Goal: Information Seeking & Learning: Check status

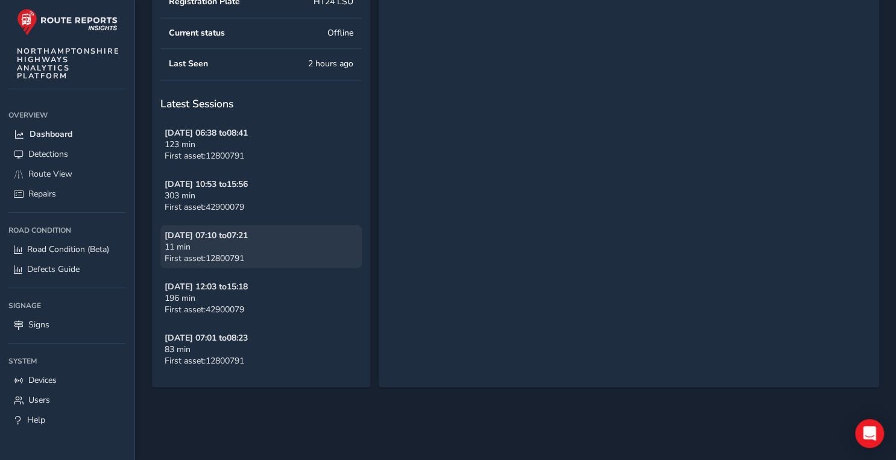
scroll to position [1157, 0]
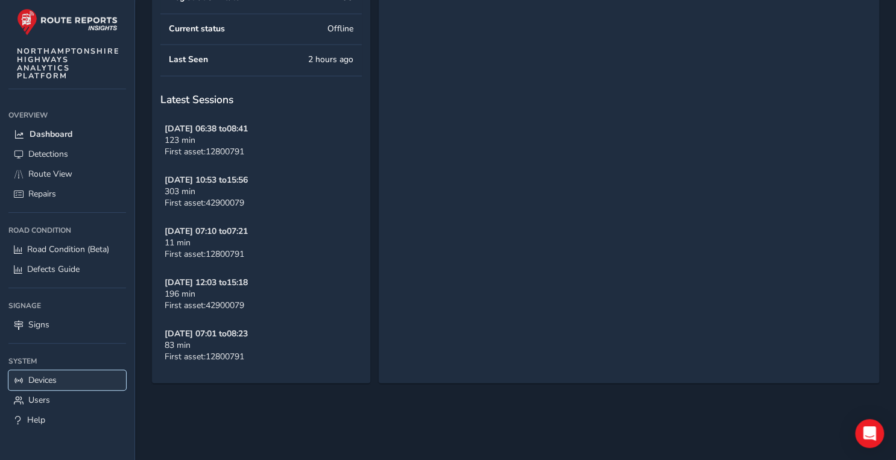
click at [63, 383] on link "Devices" at bounding box center [67, 380] width 118 height 20
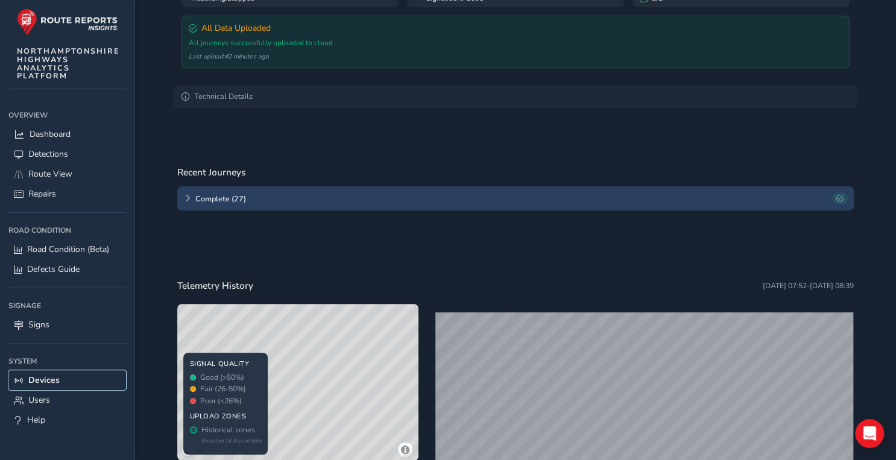
scroll to position [337, 0]
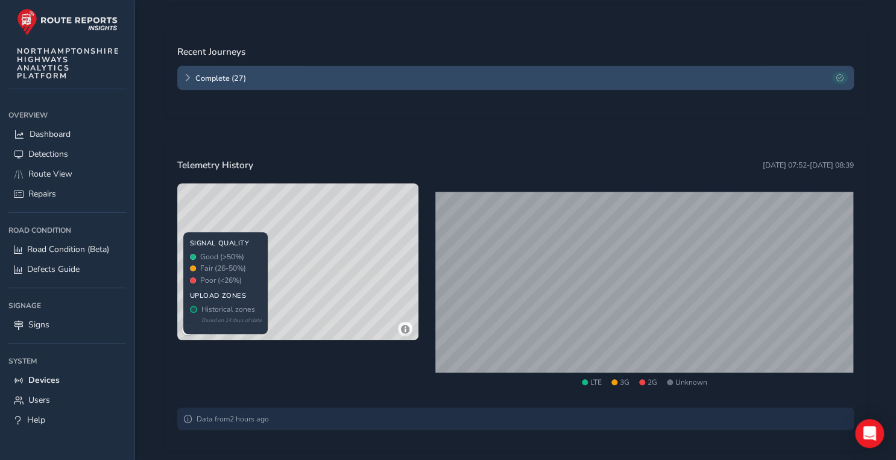
click at [333, 83] on div "Complete ( 27 )" at bounding box center [515, 78] width 676 height 24
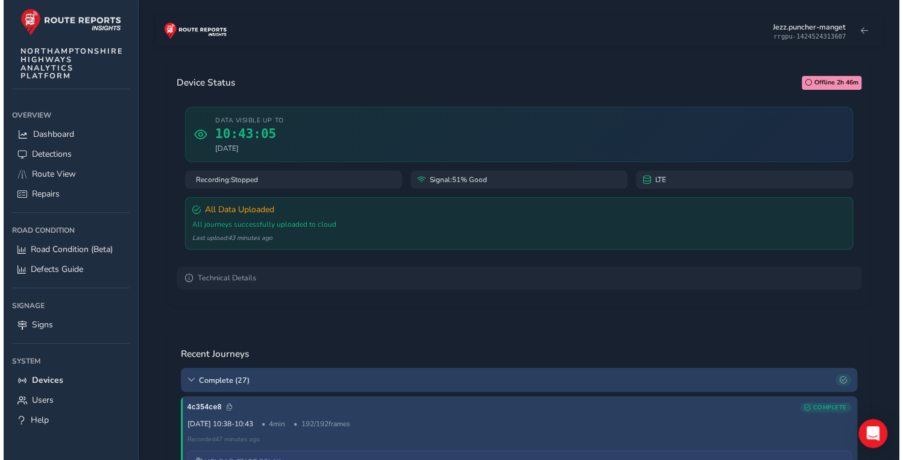
scroll to position [0, 0]
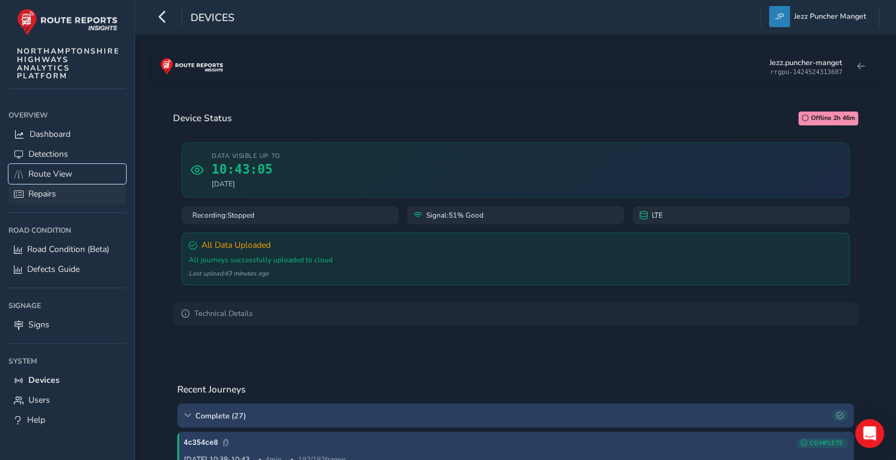
drag, startPoint x: 48, startPoint y: 174, endPoint x: 82, endPoint y: 192, distance: 38.8
click at [48, 174] on span "Route View" at bounding box center [50, 173] width 44 height 11
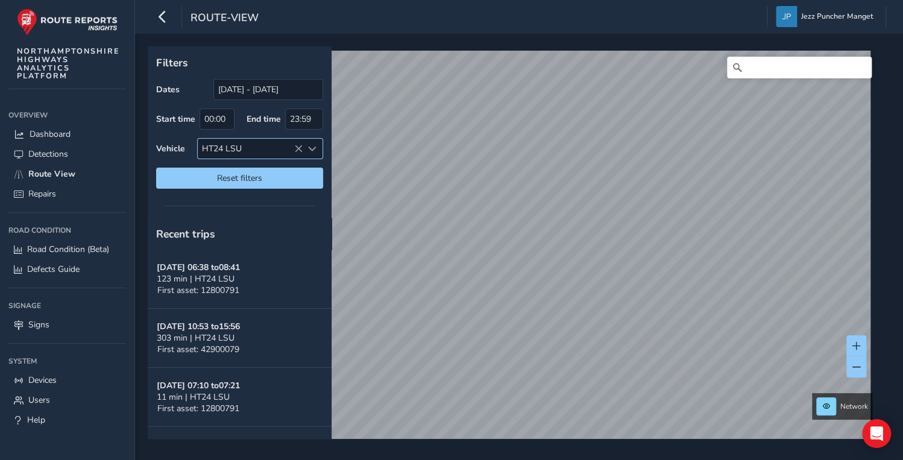
click at [300, 147] on icon at bounding box center [298, 149] width 8 height 8
click at [308, 143] on div at bounding box center [313, 149] width 20 height 20
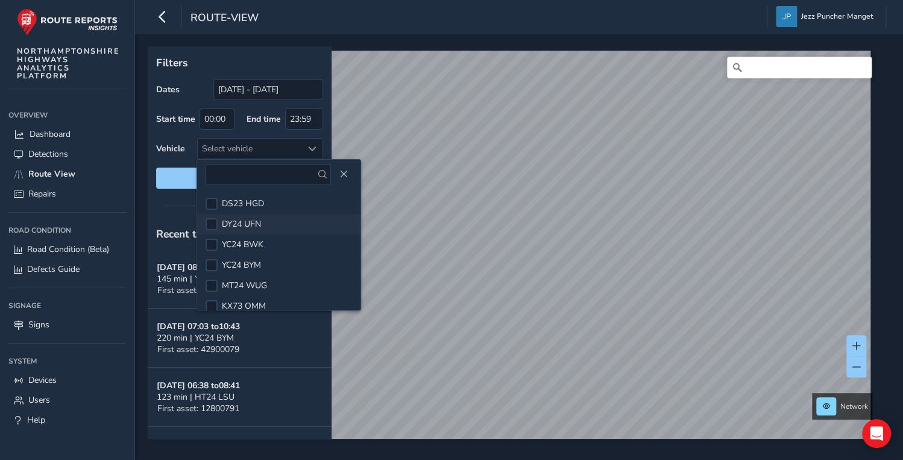
scroll to position [51, 0]
click at [255, 293] on span "HT24 LSU" at bounding box center [242, 295] width 40 height 11
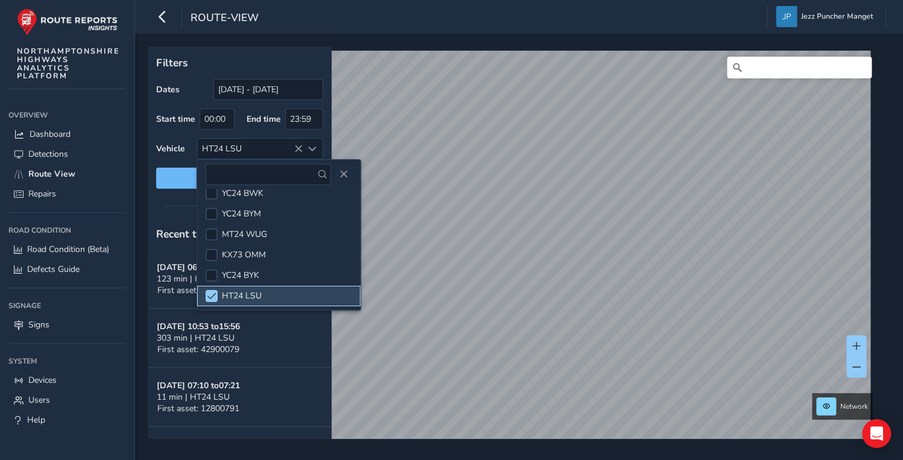
click at [175, 179] on span "Reset filters" at bounding box center [239, 177] width 149 height 11
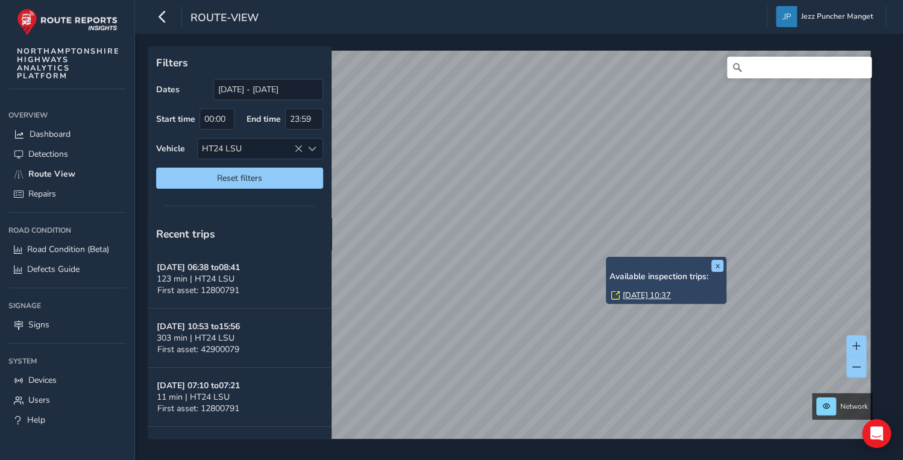
click at [606, 261] on div "x Available inspection trips: [GEOGRAPHIC_DATA][DATE] 10:37" at bounding box center [666, 281] width 121 height 48
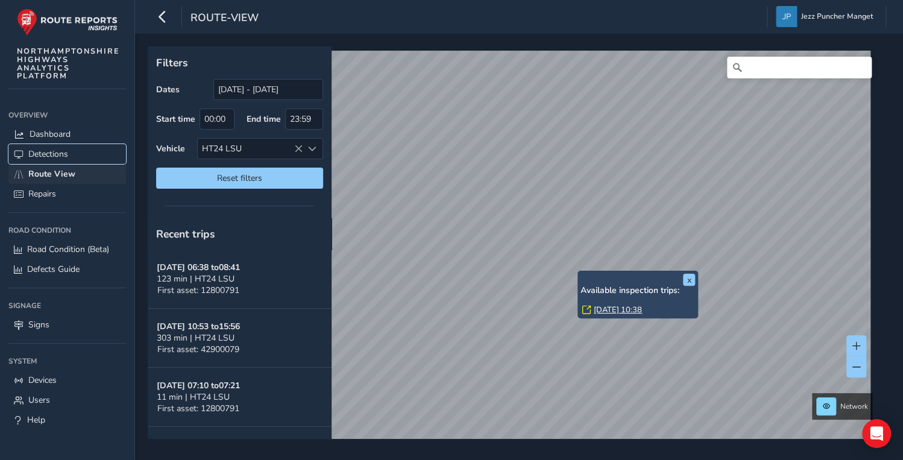
click at [84, 157] on link "Detections" at bounding box center [67, 154] width 118 height 20
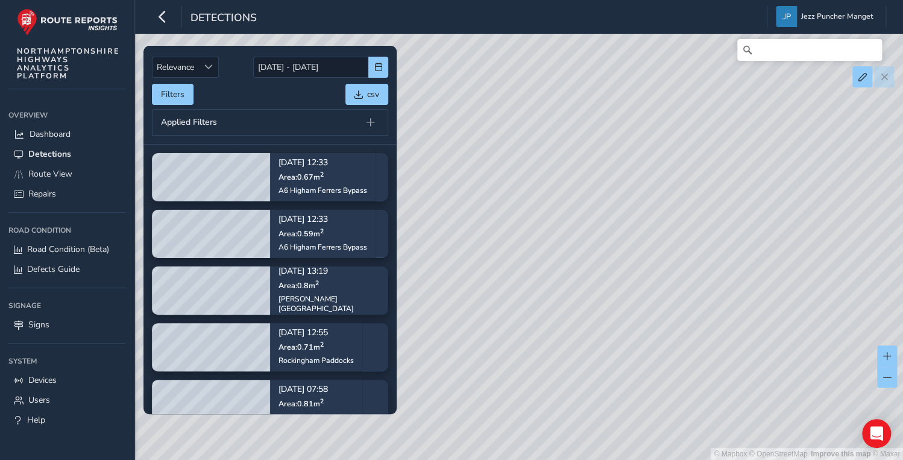
drag, startPoint x: 650, startPoint y: 171, endPoint x: 516, endPoint y: 213, distance: 140.3
click at [465, 149] on div "© Mapbox © OpenStreetMap Improve this map © Maxar" at bounding box center [451, 230] width 903 height 460
drag, startPoint x: 629, startPoint y: 170, endPoint x: 645, endPoint y: 148, distance: 27.3
click at [645, 148] on div "© Mapbox © OpenStreetMap Improve this map © Maxar" at bounding box center [451, 230] width 903 height 460
drag, startPoint x: 665, startPoint y: 205, endPoint x: 620, endPoint y: 290, distance: 96.0
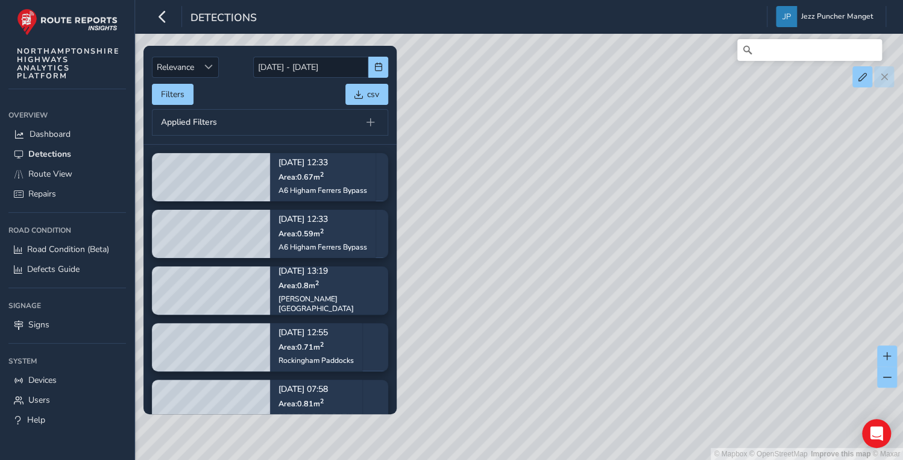
click at [620, 290] on div "© Mapbox © OpenStreetMap Improve this map © Maxar" at bounding box center [451, 230] width 903 height 460
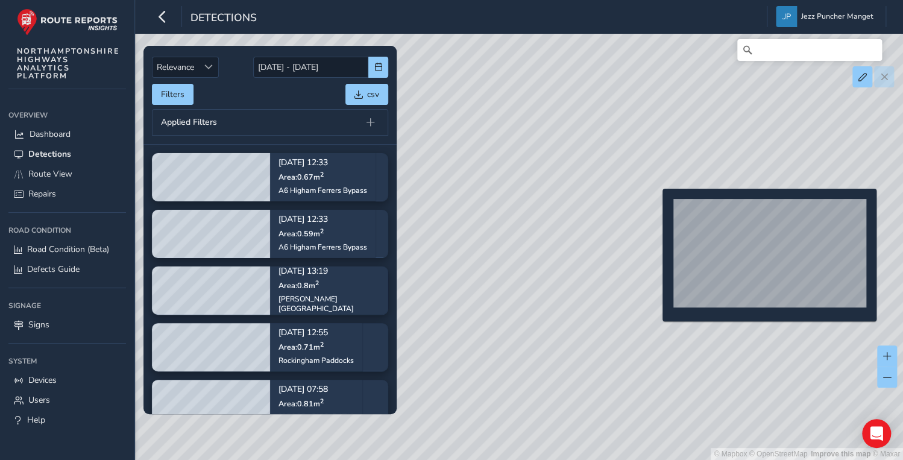
click at [655, 208] on div "© Mapbox © OpenStreetMap Improve this map © Maxar" at bounding box center [451, 230] width 903 height 460
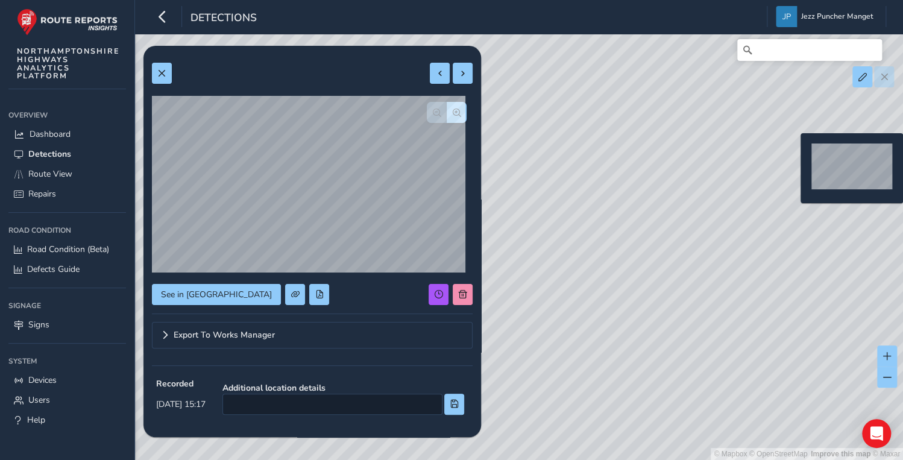
click at [793, 152] on div "© Mapbox © OpenStreetMap Improve this map © Maxar" at bounding box center [451, 230] width 903 height 460
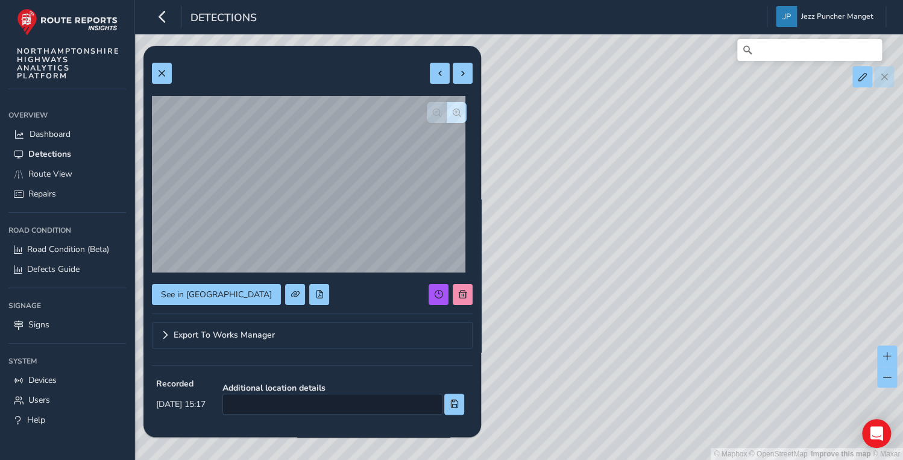
type input "569"
type input "811"
drag, startPoint x: 569, startPoint y: 292, endPoint x: 610, endPoint y: 230, distance: 74.4
click at [639, 213] on div "© Mapbox © OpenStreetMap Improve this map © Maxar" at bounding box center [451, 230] width 903 height 460
drag, startPoint x: 582, startPoint y: 273, endPoint x: 348, endPoint y: 346, distance: 244.9
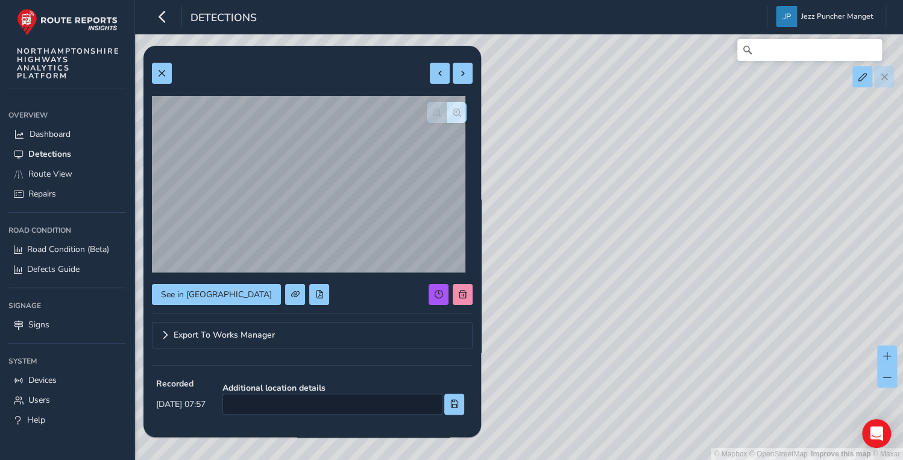
click at [322, 51] on div "Relevance Relevance [DATE] - [DATE] Filters csv Applied Filters [DATE] 12:33 Ar…" at bounding box center [519, 51] width 734 height 0
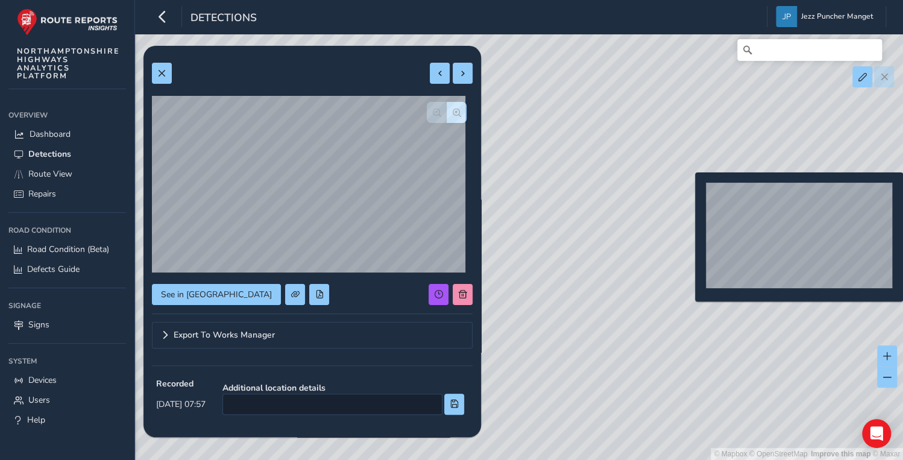
click at [688, 192] on div "© Mapbox © OpenStreetMap Improve this map © Maxar" at bounding box center [451, 230] width 903 height 460
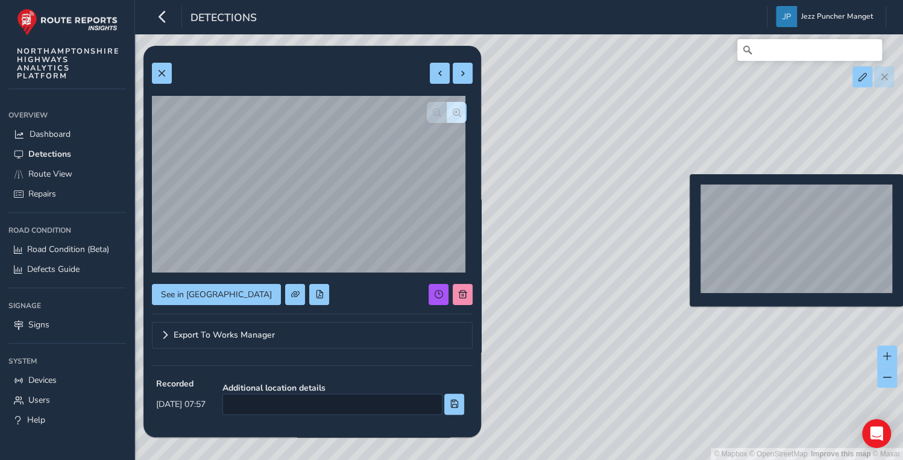
click at [682, 193] on div "© Mapbox © OpenStreetMap Improve this map © Maxar" at bounding box center [451, 230] width 903 height 460
type input "260"
type input "566"
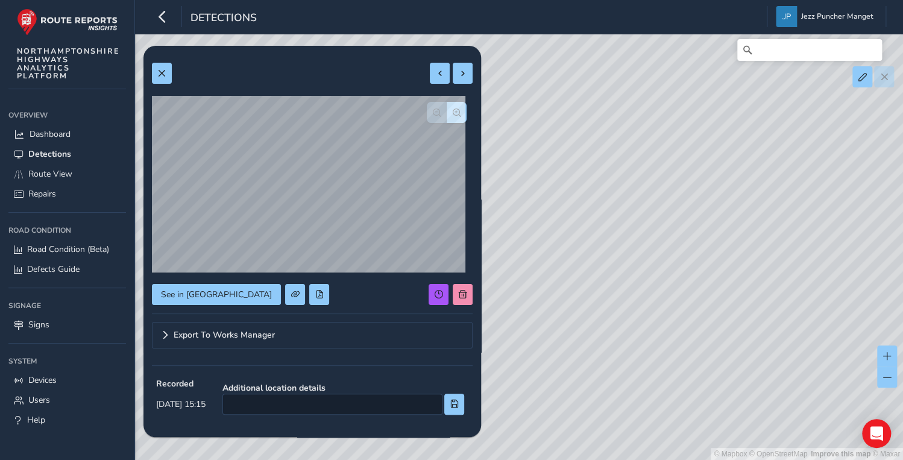
drag, startPoint x: 582, startPoint y: 263, endPoint x: 653, endPoint y: 227, distance: 79.2
click at [653, 227] on div "© Mapbox © OpenStreetMap Improve this map © Maxar" at bounding box center [451, 230] width 903 height 460
drag, startPoint x: 561, startPoint y: 280, endPoint x: 745, endPoint y: 116, distance: 246.7
click at [742, 121] on div "© Mapbox © OpenStreetMap Improve this map © Maxar" at bounding box center [451, 230] width 903 height 460
drag, startPoint x: 578, startPoint y: 269, endPoint x: 646, endPoint y: 246, distance: 71.8
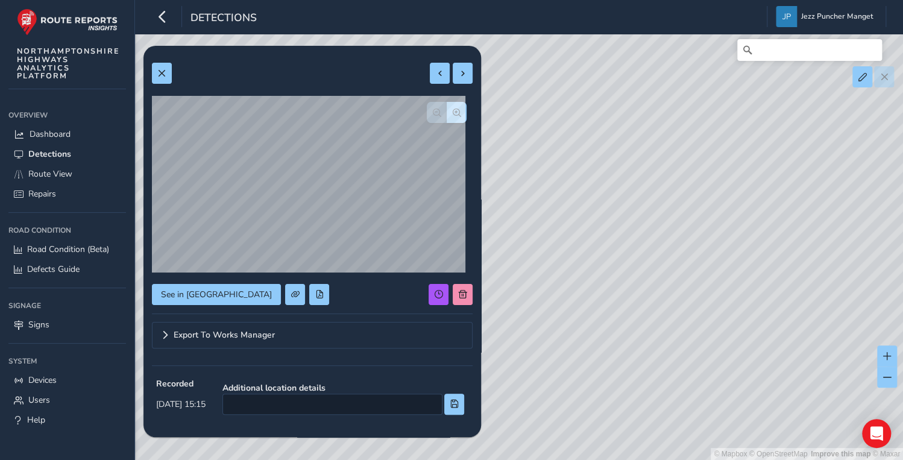
click at [668, 219] on div "© Mapbox © OpenStreetMap Improve this map © Maxar" at bounding box center [451, 230] width 903 height 460
click at [582, 309] on div "© Mapbox © OpenStreetMap Improve this map © Maxar" at bounding box center [451, 230] width 903 height 460
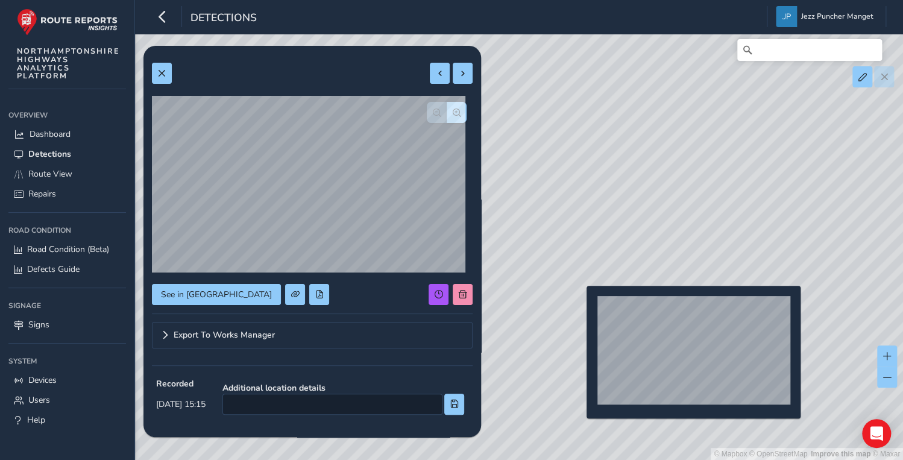
click at [579, 305] on div "© Mapbox © OpenStreetMap Improve this map © Maxar" at bounding box center [451, 230] width 903 height 460
type input "226"
type input "398"
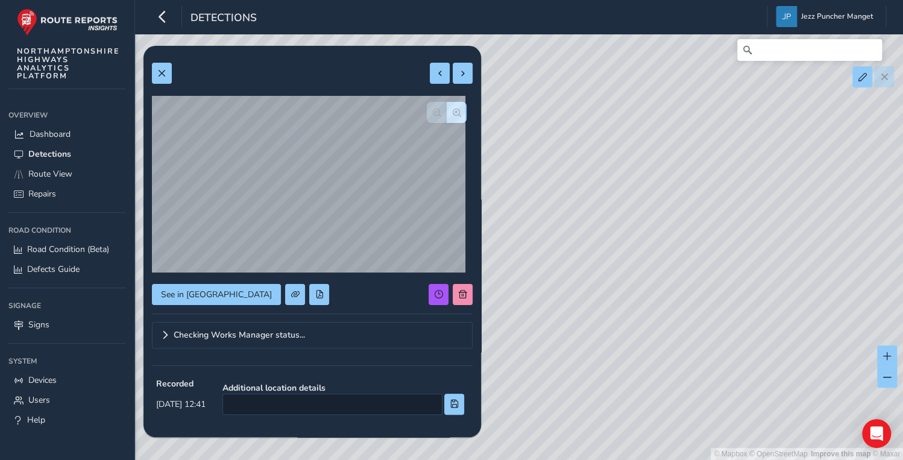
drag, startPoint x: 554, startPoint y: 321, endPoint x: 718, endPoint y: 189, distance: 209.6
click at [685, 224] on div "© Mapbox © OpenStreetMap Improve this map © Maxar" at bounding box center [451, 230] width 903 height 460
drag, startPoint x: 607, startPoint y: 262, endPoint x: 830, endPoint y: 155, distance: 246.6
click at [812, 166] on div "© Mapbox © OpenStreetMap Improve this map © Maxar" at bounding box center [451, 230] width 903 height 460
drag, startPoint x: 682, startPoint y: 261, endPoint x: 708, endPoint y: 210, distance: 56.9
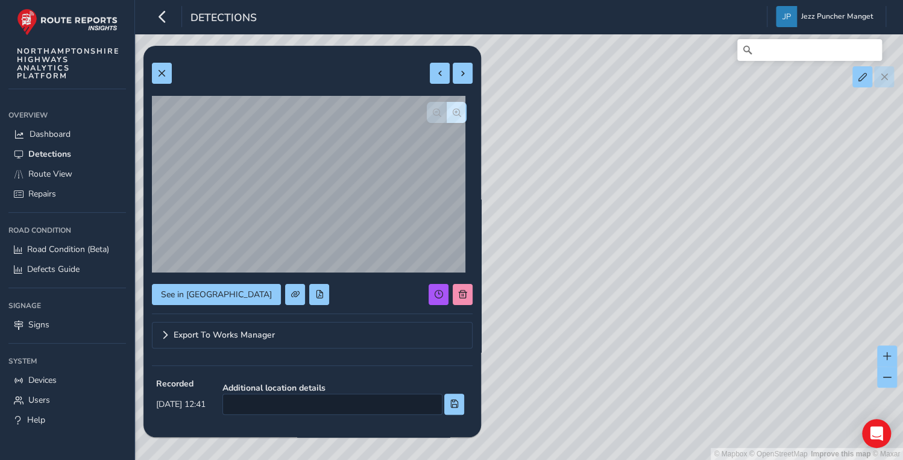
click at [745, 187] on div "© Mapbox © OpenStreetMap Improve this map © Maxar" at bounding box center [451, 230] width 903 height 460
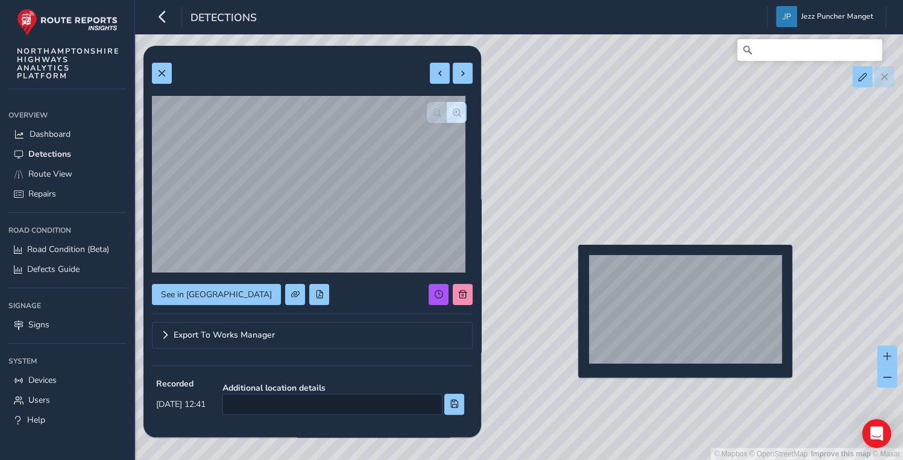
click at [571, 264] on div "© Mapbox © OpenStreetMap Improve this map © Maxar" at bounding box center [451, 230] width 903 height 460
type input "1973"
type input "17290"
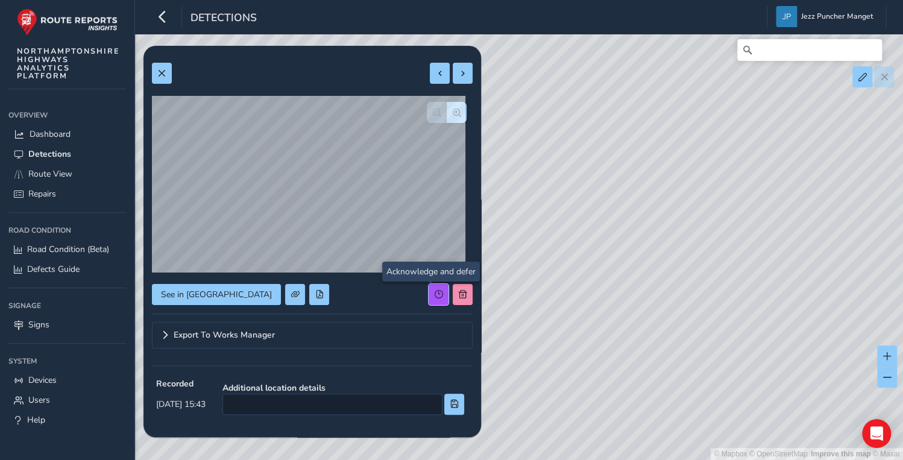
click at [436, 300] on button at bounding box center [438, 294] width 20 height 21
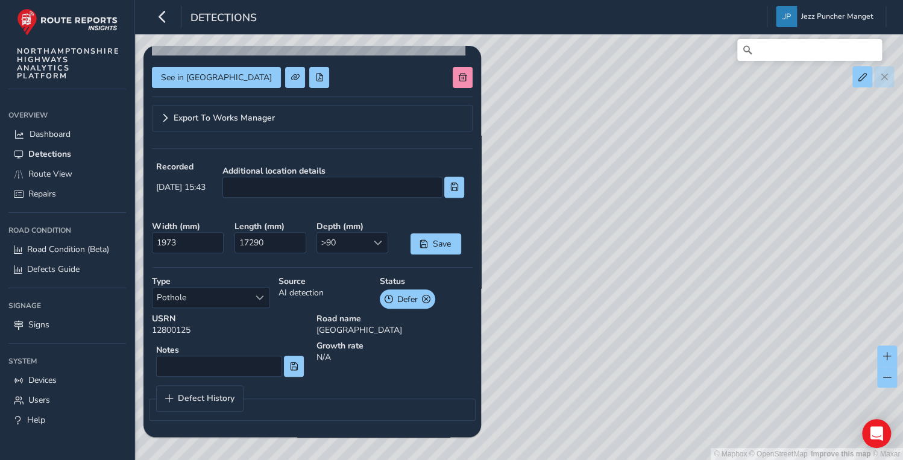
drag, startPoint x: 526, startPoint y: 223, endPoint x: 607, endPoint y: 192, distance: 87.2
click at [607, 192] on div "© Mapbox © OpenStreetMap Improve this map © Maxar" at bounding box center [451, 230] width 903 height 460
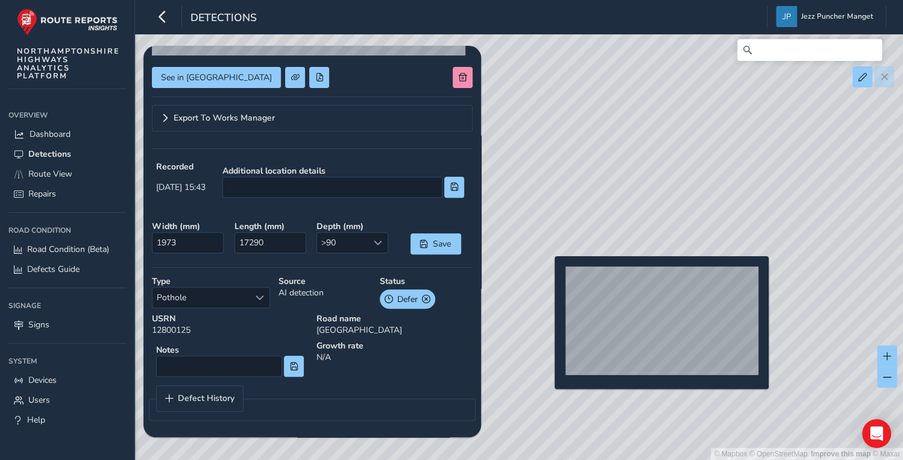
click at [547, 275] on div "© Mapbox © OpenStreetMap Improve this map © Maxar" at bounding box center [451, 230] width 903 height 460
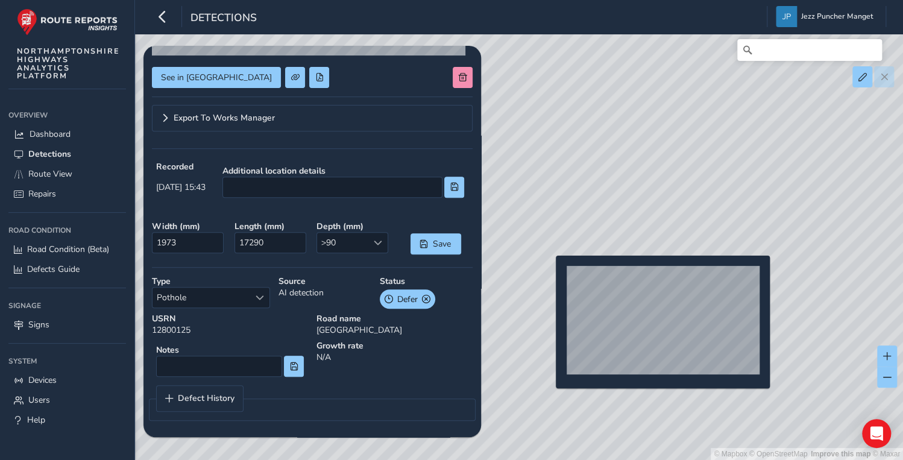
type input "313"
type input "4600"
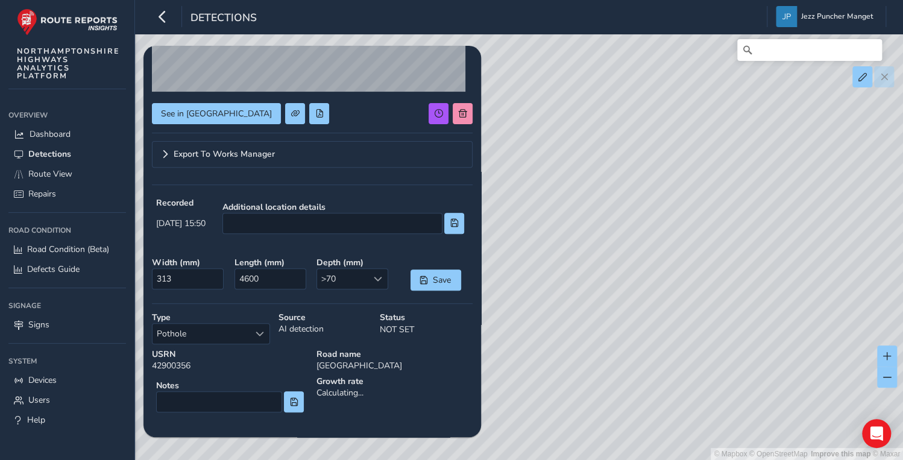
scroll to position [216, 0]
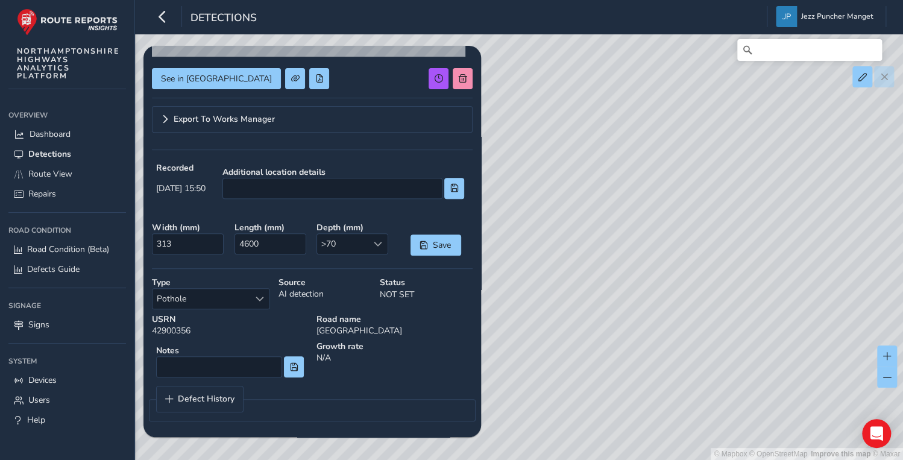
drag, startPoint x: 530, startPoint y: 298, endPoint x: 612, endPoint y: 265, distance: 88.2
click at [612, 265] on div "© Mapbox © OpenStreetMap Improve this map © Maxar" at bounding box center [451, 230] width 903 height 460
click at [563, 277] on div "© Mapbox © OpenStreetMap Improve this map © Maxar" at bounding box center [451, 230] width 903 height 460
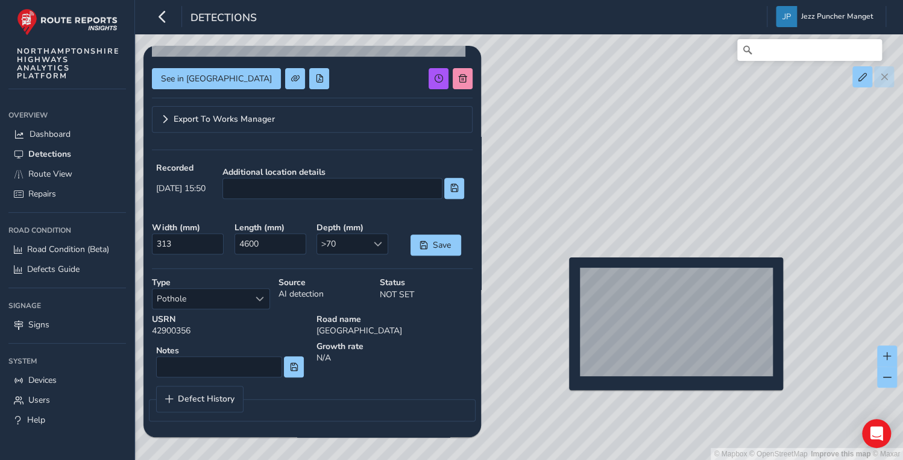
click at [562, 277] on div "© Mapbox © OpenStreetMap Improve this map © Maxar" at bounding box center [451, 230] width 903 height 460
type input "569"
type input "865"
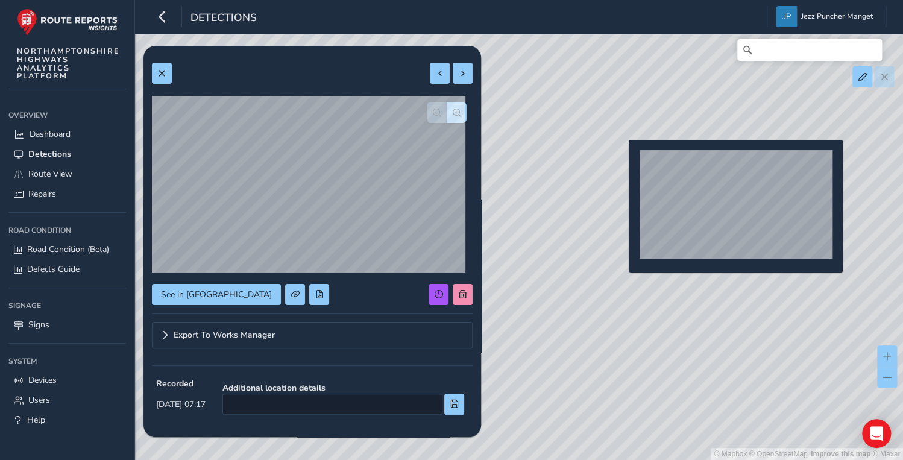
click at [621, 159] on div "© Mapbox © OpenStreetMap Improve this map © Maxar" at bounding box center [451, 230] width 903 height 460
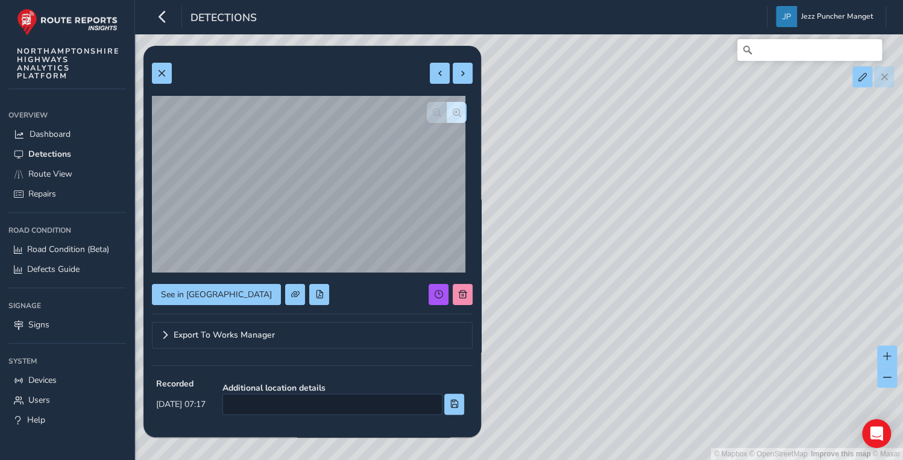
type input "658"
type input "3198"
drag, startPoint x: 569, startPoint y: 193, endPoint x: 600, endPoint y: 246, distance: 61.6
click at [600, 246] on div "© Mapbox © OpenStreetMap Improve this map © Maxar" at bounding box center [451, 230] width 903 height 460
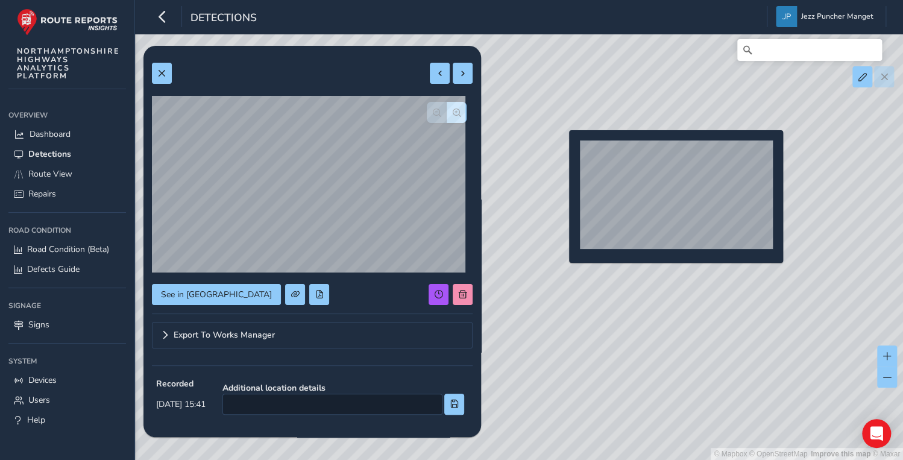
click at [562, 149] on div "© Mapbox © OpenStreetMap Improve this map © Maxar" at bounding box center [451, 230] width 903 height 460
type input "882"
type input "4210"
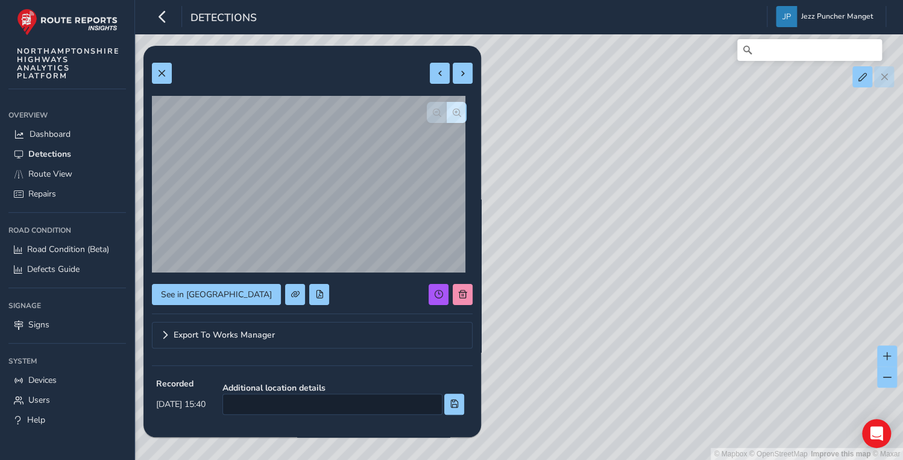
drag, startPoint x: 533, startPoint y: 200, endPoint x: 591, endPoint y: 186, distance: 59.6
click at [595, 196] on div "© Mapbox © OpenStreetMap Improve this map © Maxar" at bounding box center [451, 230] width 903 height 460
drag, startPoint x: 472, startPoint y: 335, endPoint x: 703, endPoint y: 256, distance: 244.1
click at [703, 51] on div "Relevance Relevance [DATE] - [DATE] Filters csv Applied Filters [DATE] 12:33 Ar…" at bounding box center [519, 51] width 734 height 0
click at [169, 71] on button at bounding box center [162, 73] width 20 height 21
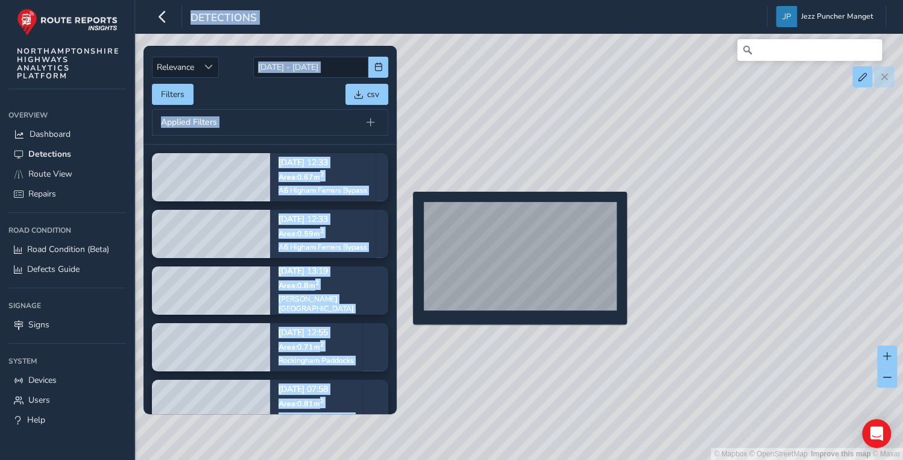
click at [406, 211] on div "© Mapbox © OpenStreetMap Improve this map © Maxar" at bounding box center [451, 230] width 903 height 460
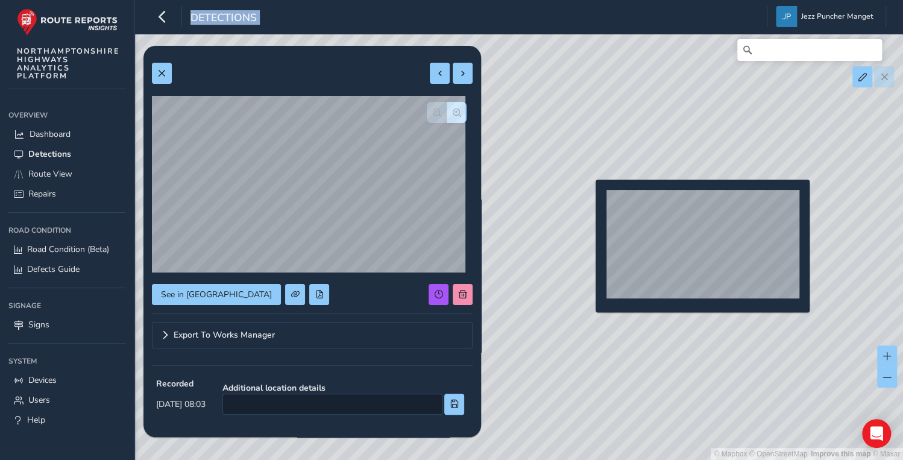
click at [588, 199] on div "© Mapbox © OpenStreetMap Improve this map © Maxar" at bounding box center [451, 230] width 903 height 460
type input "298"
type input "385"
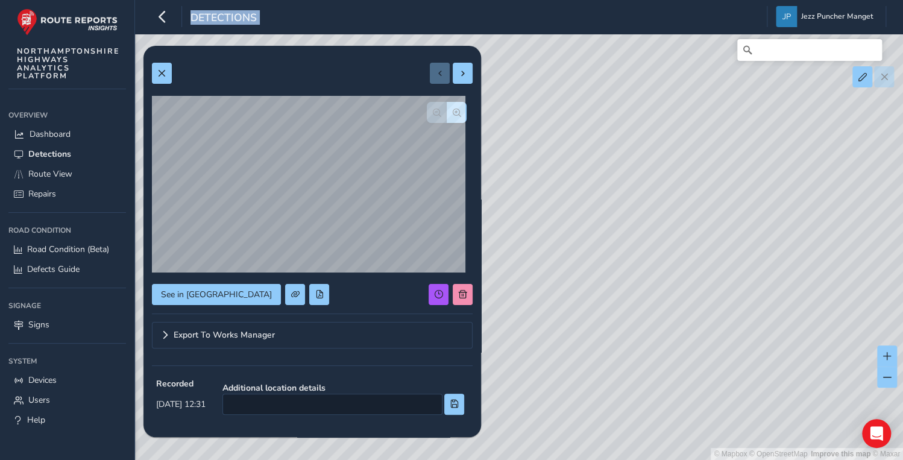
click at [594, 210] on div "© Mapbox © OpenStreetMap Improve this map © Maxar" at bounding box center [451, 230] width 903 height 460
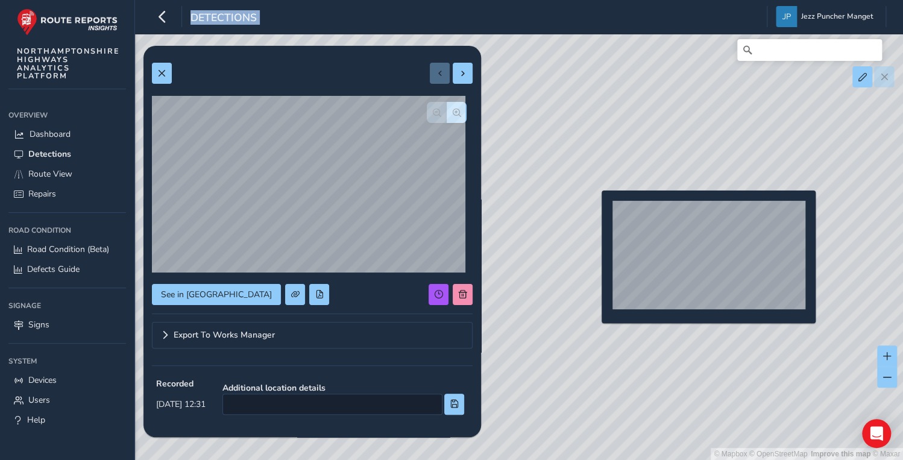
type input "750"
type input "3055"
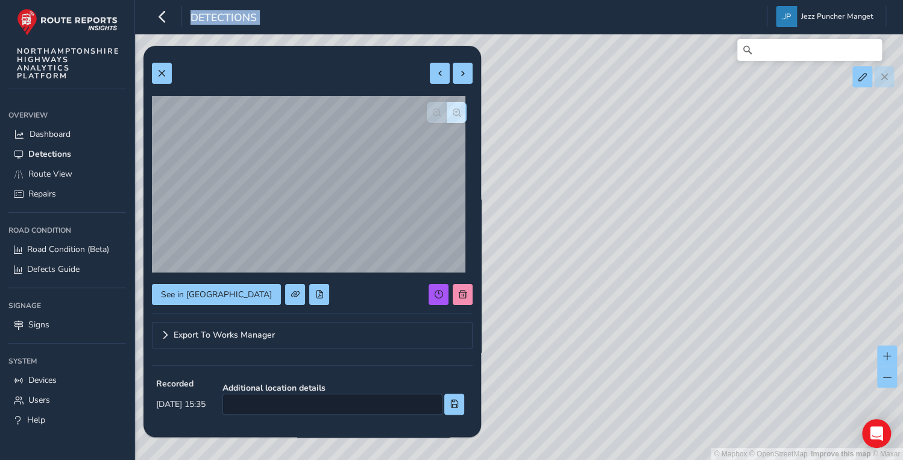
click at [573, 200] on div "© Mapbox © OpenStreetMap Improve this map © Maxar" at bounding box center [451, 230] width 903 height 460
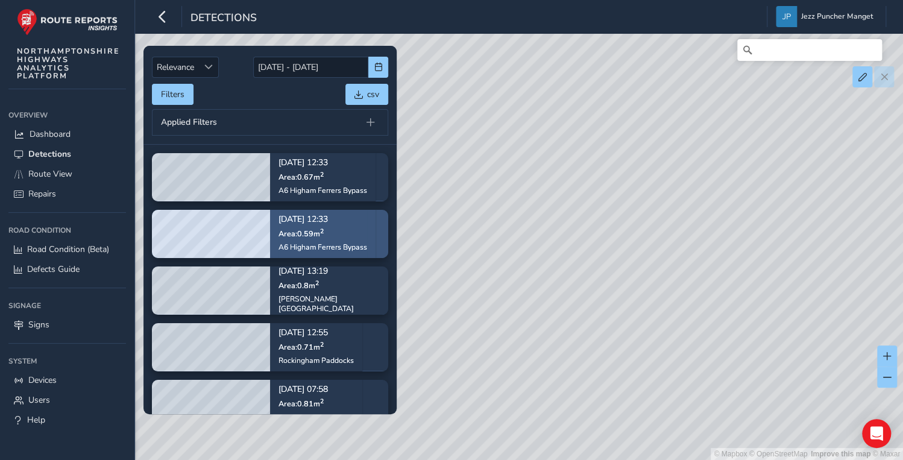
click at [294, 240] on div "[DATE] 12:33 Area: 0.59 m 2 A6 Higham Ferrers Bypass" at bounding box center [322, 233] width 89 height 53
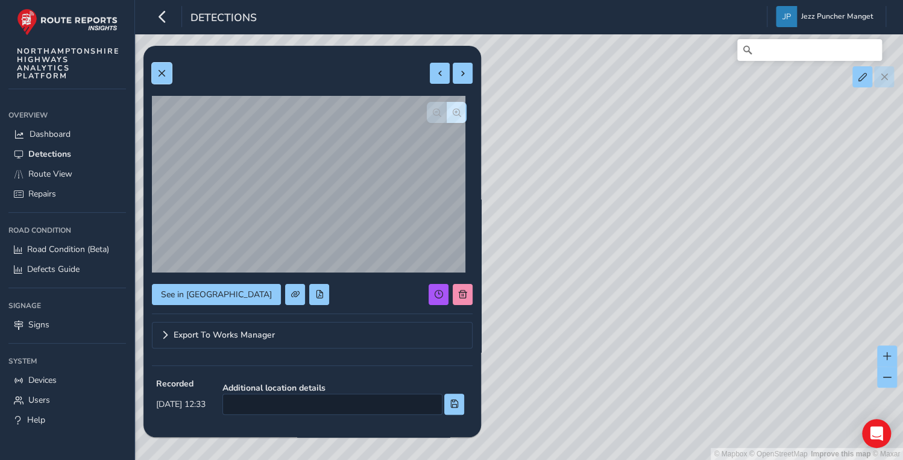
click at [157, 75] on span at bounding box center [161, 73] width 8 height 8
click at [154, 69] on button at bounding box center [162, 73] width 20 height 21
